Goal: Navigation & Orientation: Find specific page/section

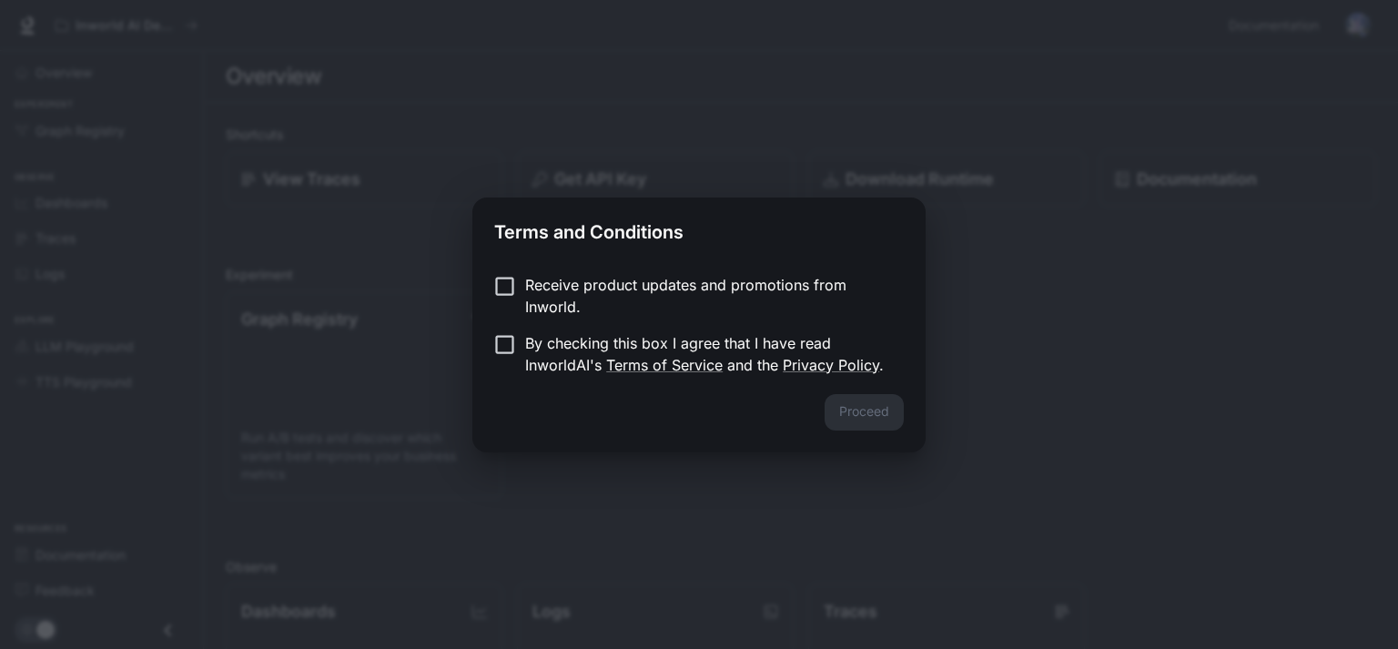
click at [629, 346] on p "By checking this box I agree that I have read InworldAI's Terms of Service and …" at bounding box center [707, 354] width 364 height 44
click at [861, 402] on button "Proceed" at bounding box center [863, 412] width 79 height 36
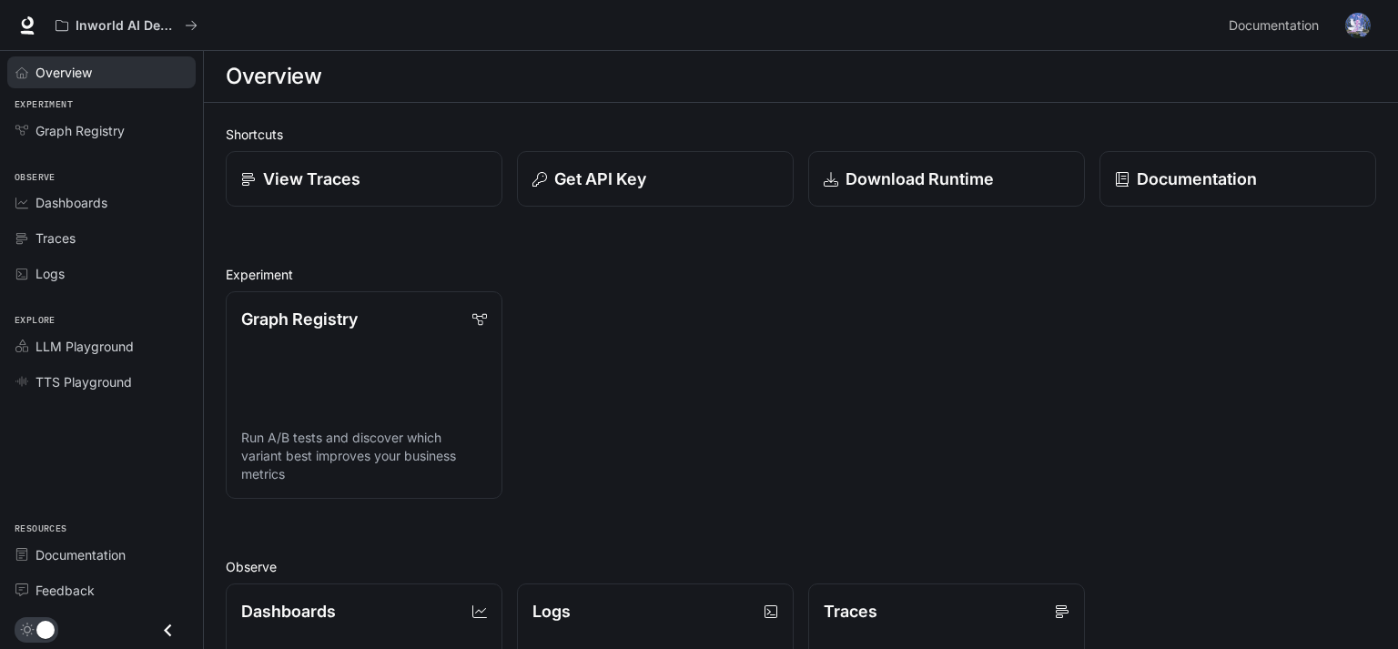
click at [64, 73] on span "Overview" at bounding box center [63, 72] width 56 height 19
click at [88, 206] on span "Dashboards" at bounding box center [71, 202] width 72 height 19
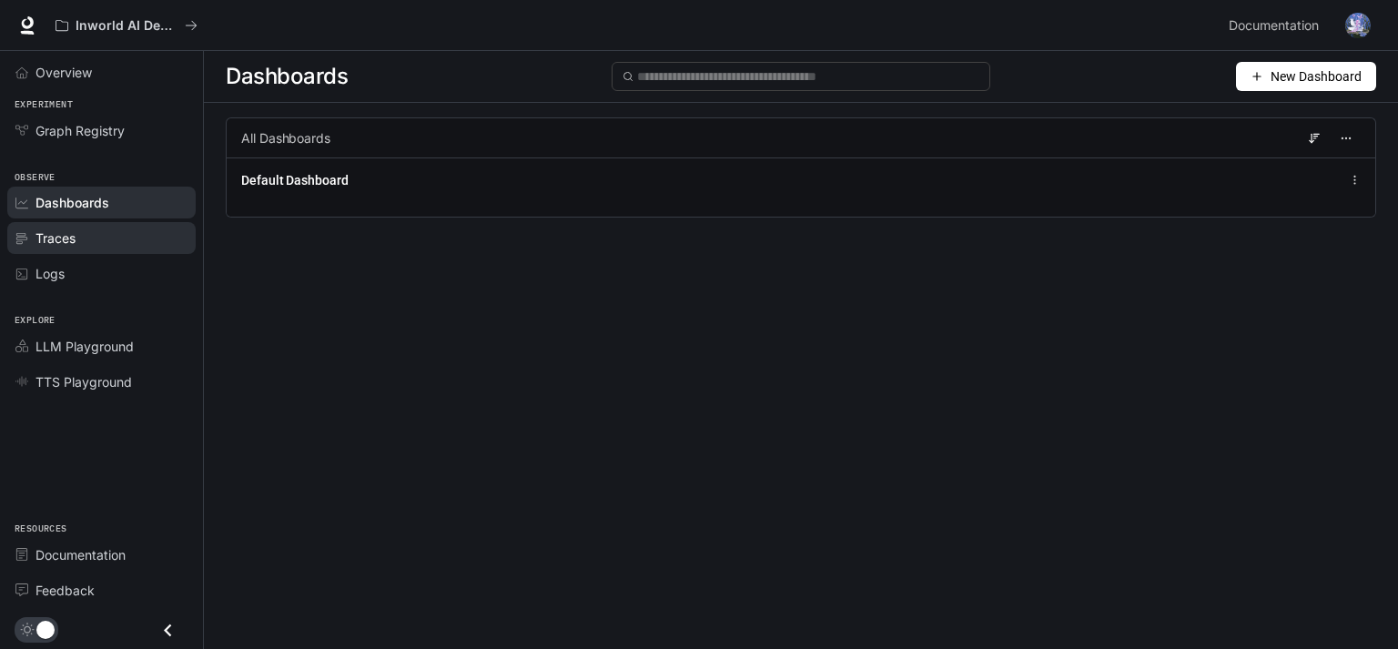
click at [78, 239] on div "Traces" at bounding box center [111, 237] width 152 height 19
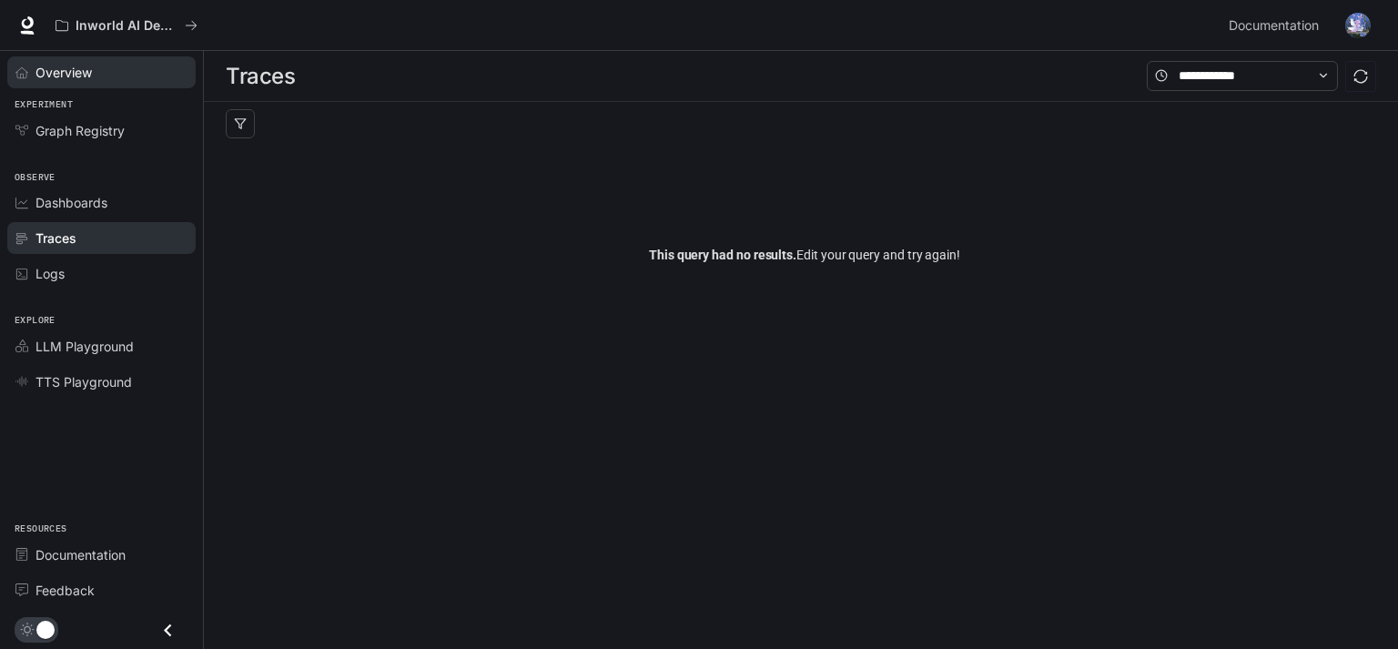
click at [64, 71] on span "Overview" at bounding box center [63, 72] width 56 height 19
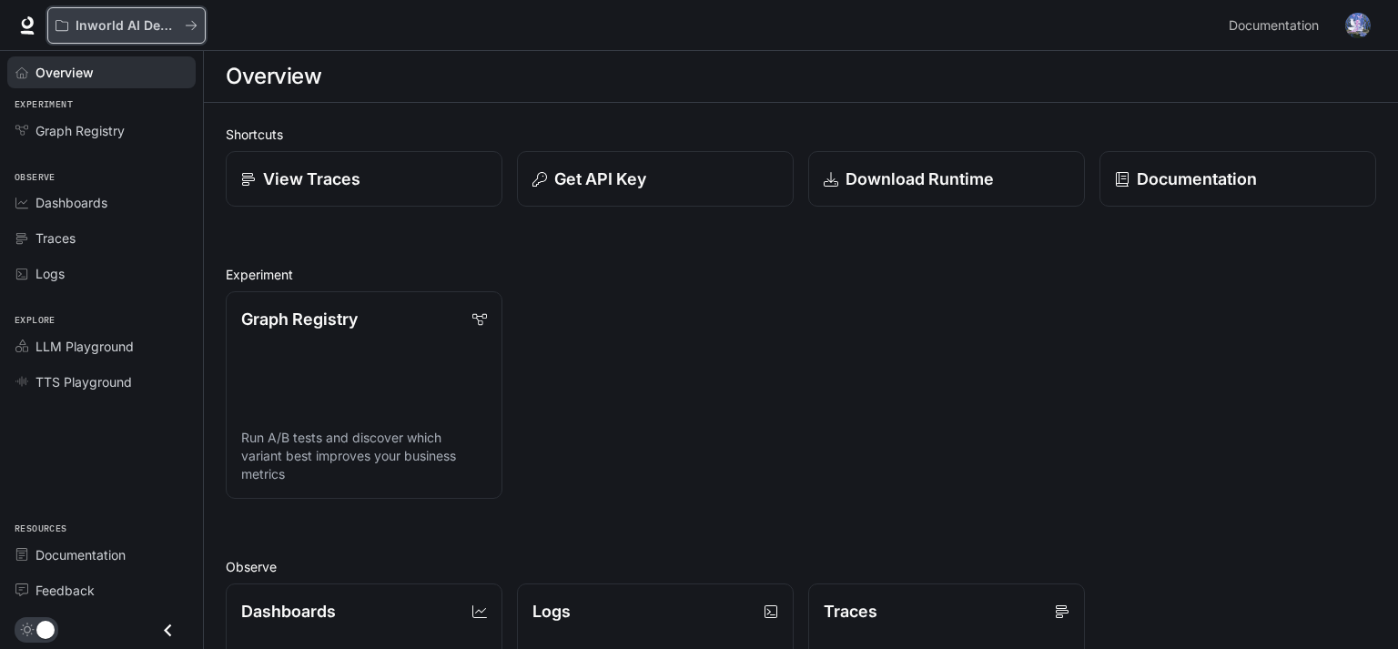
click at [203, 29] on button "Inworld AI Demos" at bounding box center [126, 25] width 158 height 36
